Goal: Information Seeking & Learning: Learn about a topic

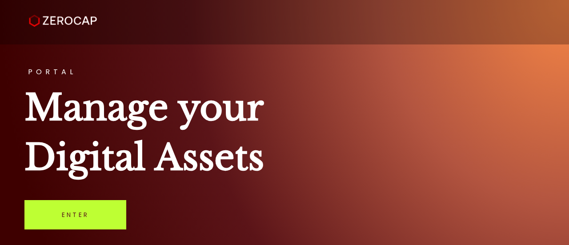
click at [82, 221] on link "Enter" at bounding box center [75, 214] width 102 height 29
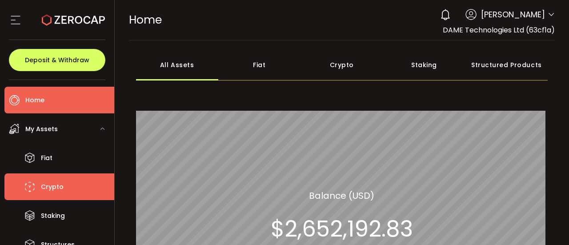
click at [56, 185] on span "Crypto" at bounding box center [52, 187] width 23 height 13
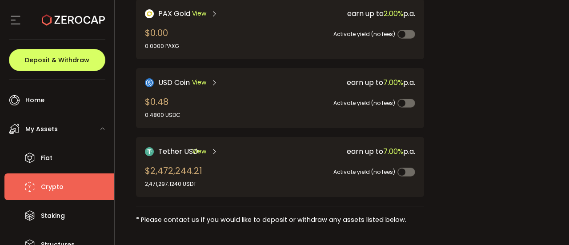
scroll to position [281, 0]
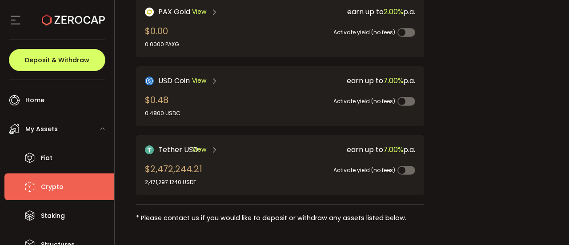
click at [200, 146] on span "View" at bounding box center [199, 149] width 14 height 9
